Goal: Book appointment/travel/reservation

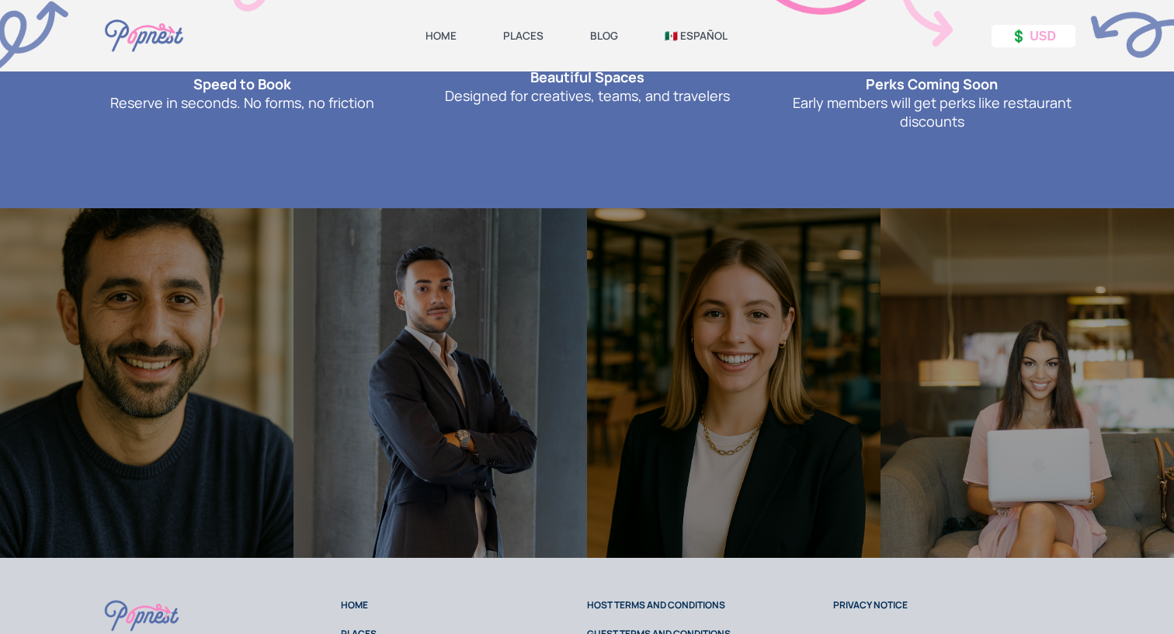
scroll to position [1082, 0]
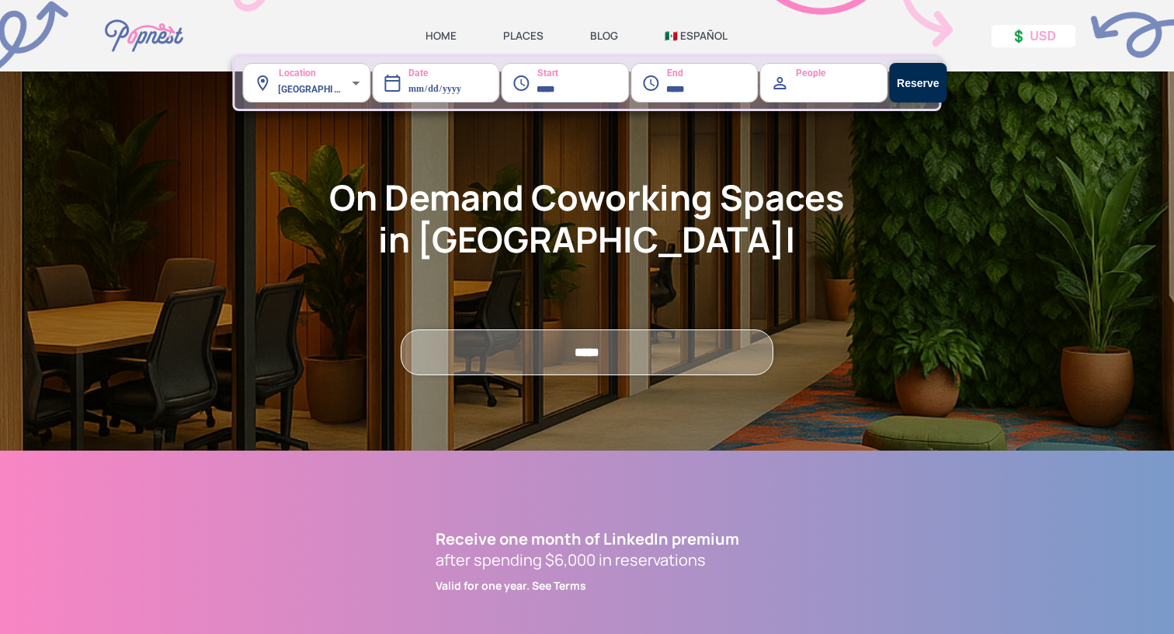
click at [310, 76] on label "Location" at bounding box center [284, 68] width 62 height 24
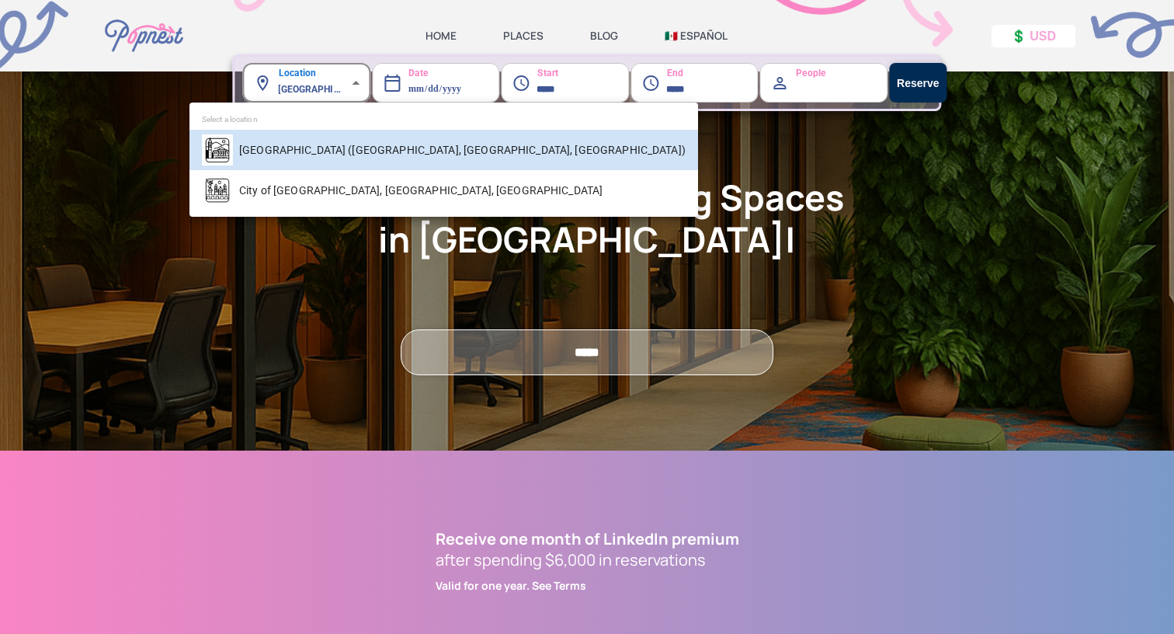
click at [310, 87] on body "**********" at bounding box center [587, 317] width 1174 height 634
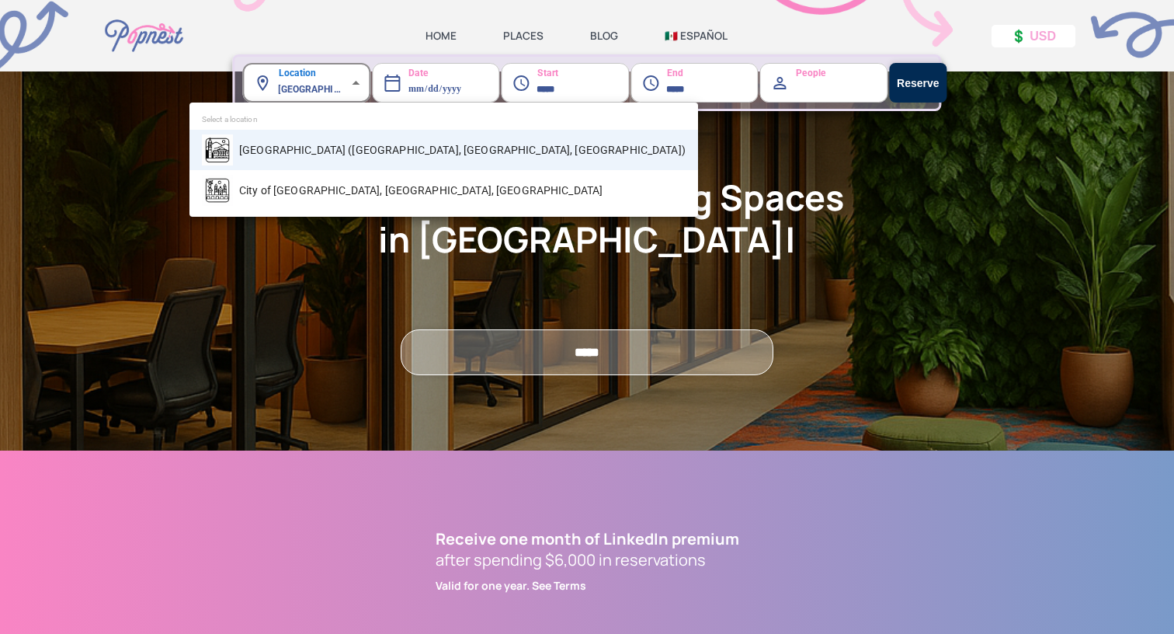
click at [310, 88] on div at bounding box center [587, 317] width 1174 height 634
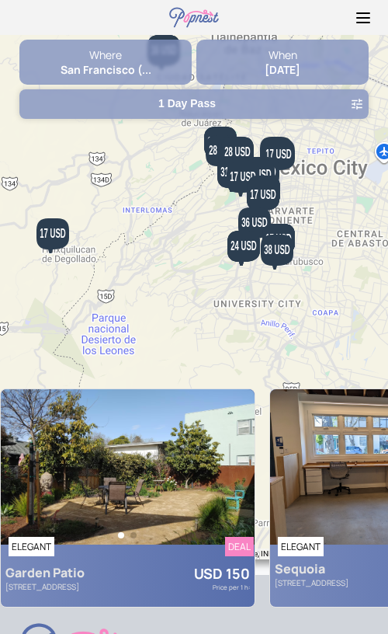
click at [134, 70] on strong "San Francisco (..." at bounding box center [106, 69] width 91 height 15
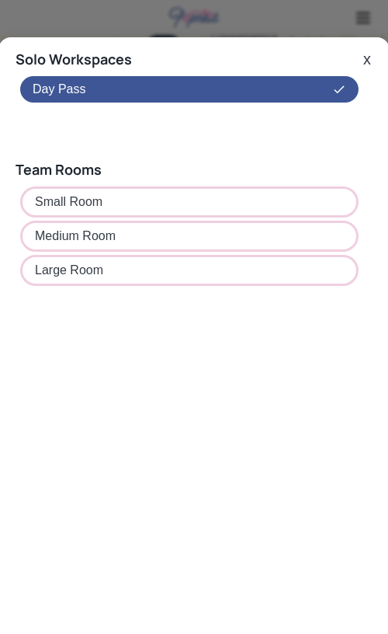
click at [366, 58] on button "x" at bounding box center [367, 59] width 17 height 19
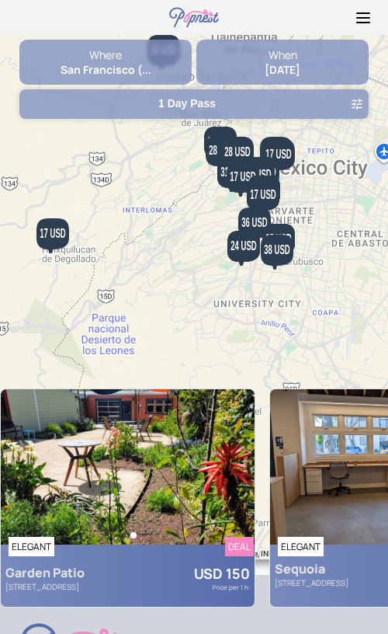
click at [104, 60] on div "Where" at bounding box center [105, 54] width 172 height 15
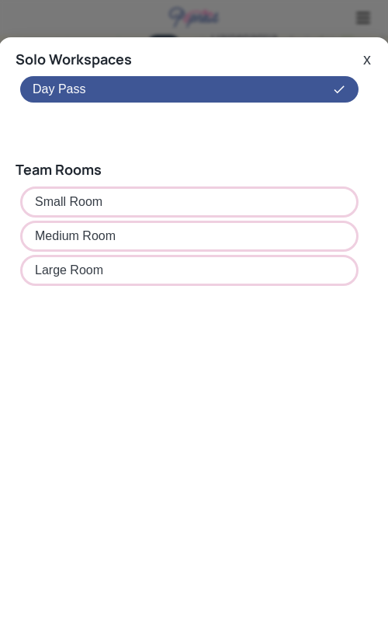
click at [365, 63] on button "x" at bounding box center [367, 59] width 17 height 19
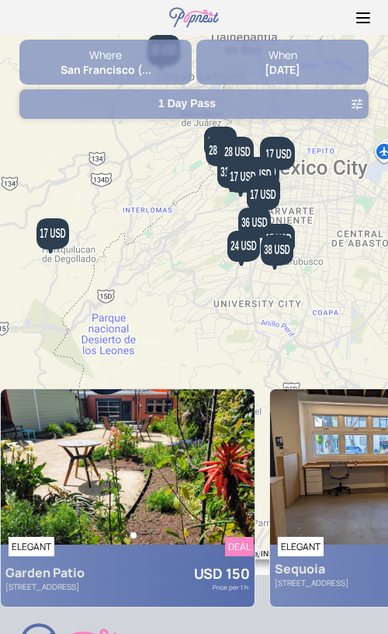
click at [288, 69] on strong "[DATE]" at bounding box center [283, 69] width 36 height 15
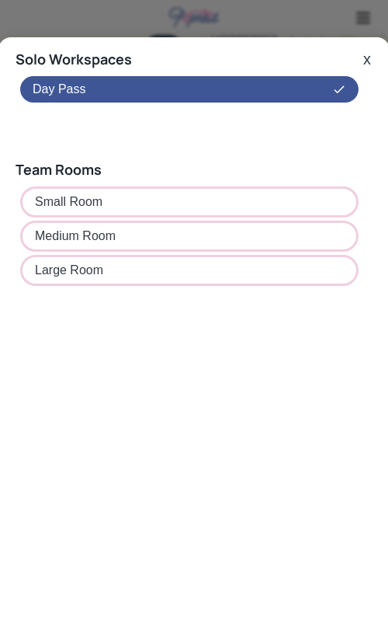
click at [366, 59] on button "x" at bounding box center [367, 59] width 17 height 19
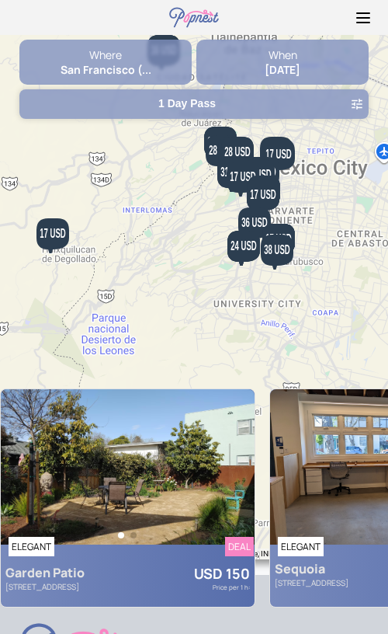
click at [245, 107] on button "1 Day Pass" at bounding box center [193, 104] width 349 height 30
click at [244, 111] on button "1 Day Pass" at bounding box center [193, 104] width 349 height 30
click at [186, 493] on img at bounding box center [128, 466] width 254 height 155
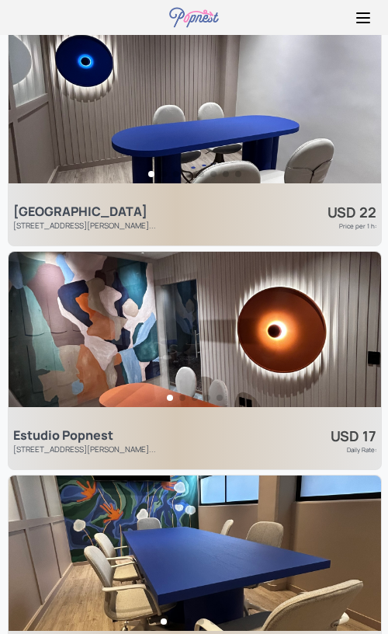
click at [184, 372] on img at bounding box center [195, 329] width 373 height 155
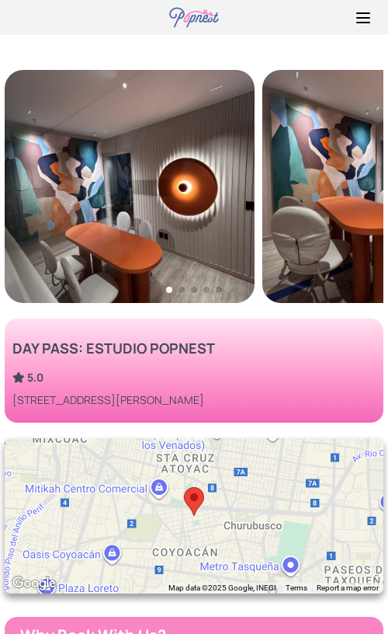
click at [367, 23] on icon at bounding box center [363, 23] width 12 height 0
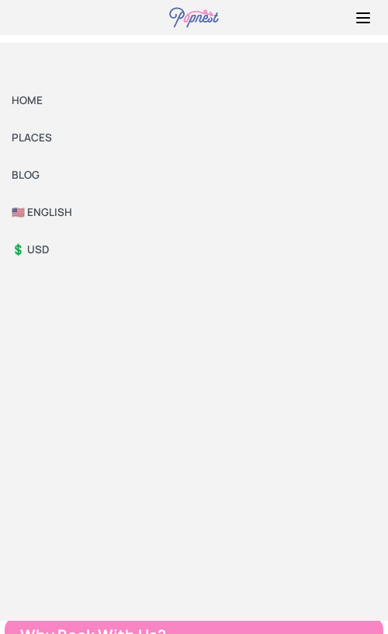
click at [31, 95] on link "HOME" at bounding box center [194, 100] width 388 height 37
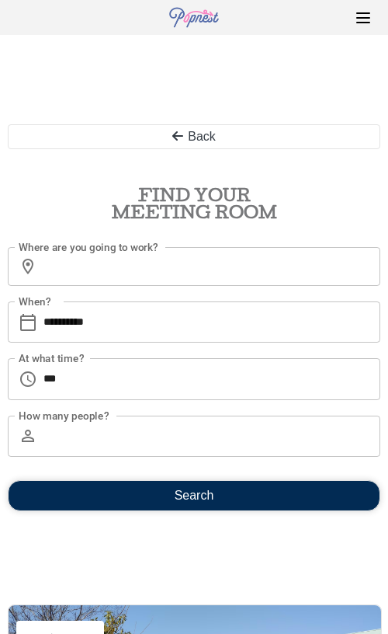
click at [191, 136] on button "Back" at bounding box center [194, 136] width 373 height 25
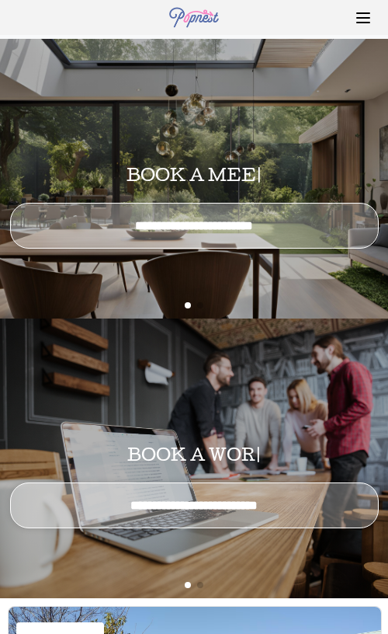
click at [200, 14] on img at bounding box center [194, 17] width 54 height 35
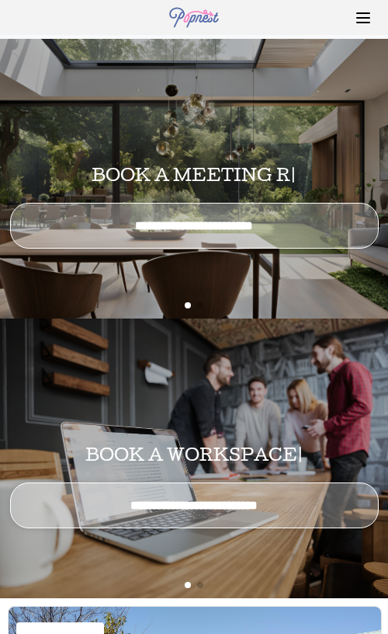
click at [199, 23] on img at bounding box center [194, 17] width 54 height 35
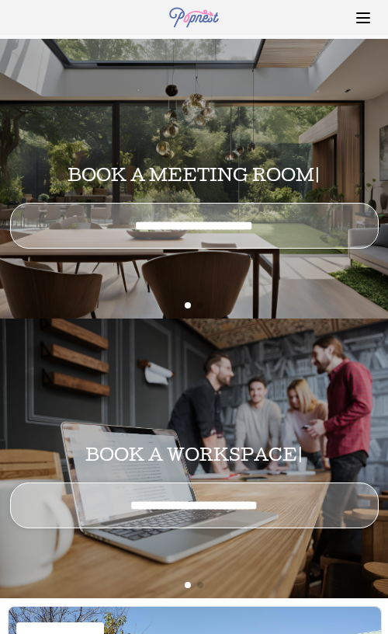
click at [363, 18] on icon at bounding box center [363, 18] width 19 height 19
click at [363, 25] on icon at bounding box center [363, 18] width 19 height 19
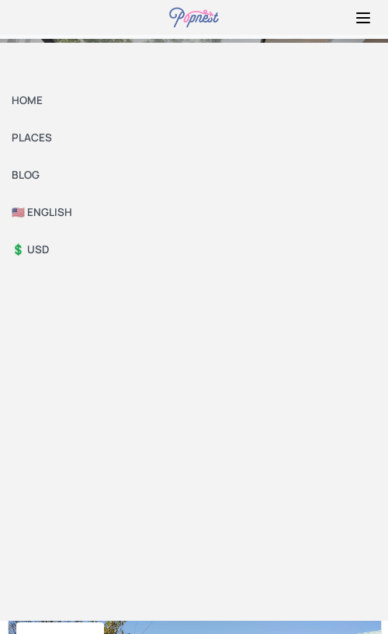
click at [26, 96] on link "HOME" at bounding box center [194, 100] width 388 height 37
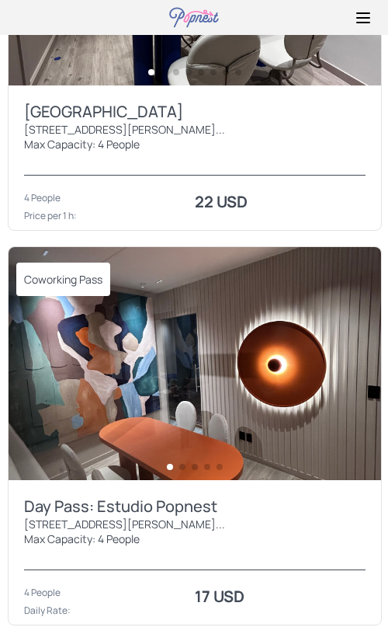
scroll to position [3335, 0]
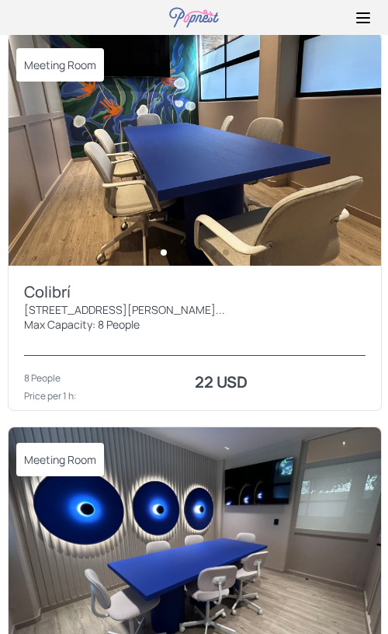
click at [202, 172] on img at bounding box center [195, 149] width 373 height 233
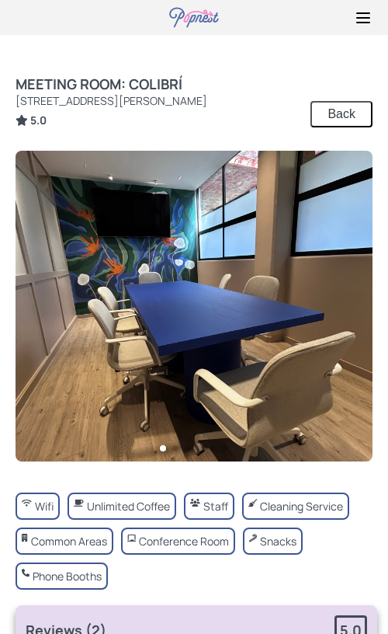
click at [332, 127] on button "Back" at bounding box center [342, 114] width 62 height 26
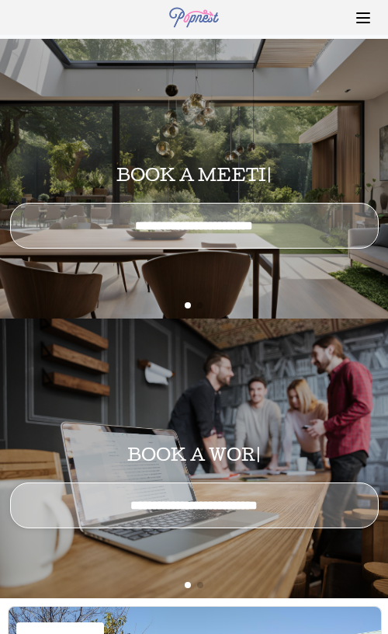
click at [202, 14] on img at bounding box center [194, 17] width 54 height 35
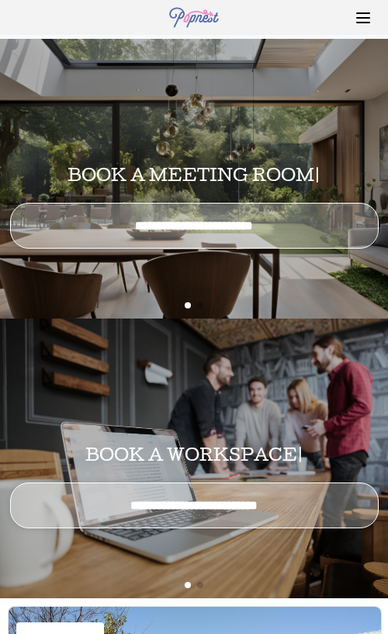
click at [357, 23] on icon at bounding box center [363, 23] width 12 height 0
click at [189, 19] on img at bounding box center [194, 17] width 54 height 35
